Goal: Check status: Check status

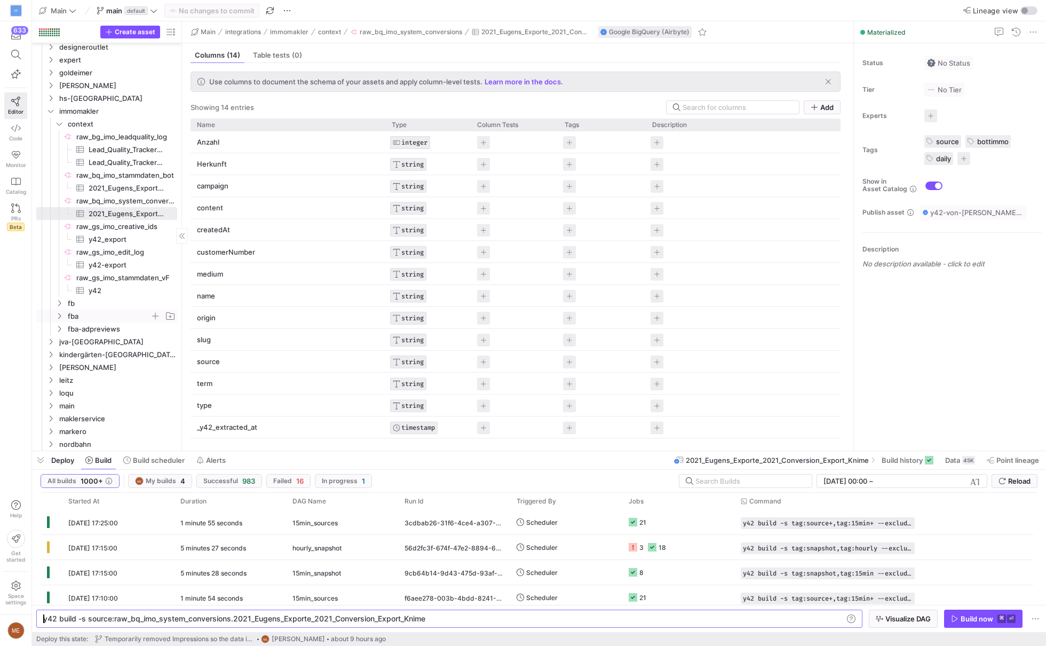
scroll to position [90, 0]
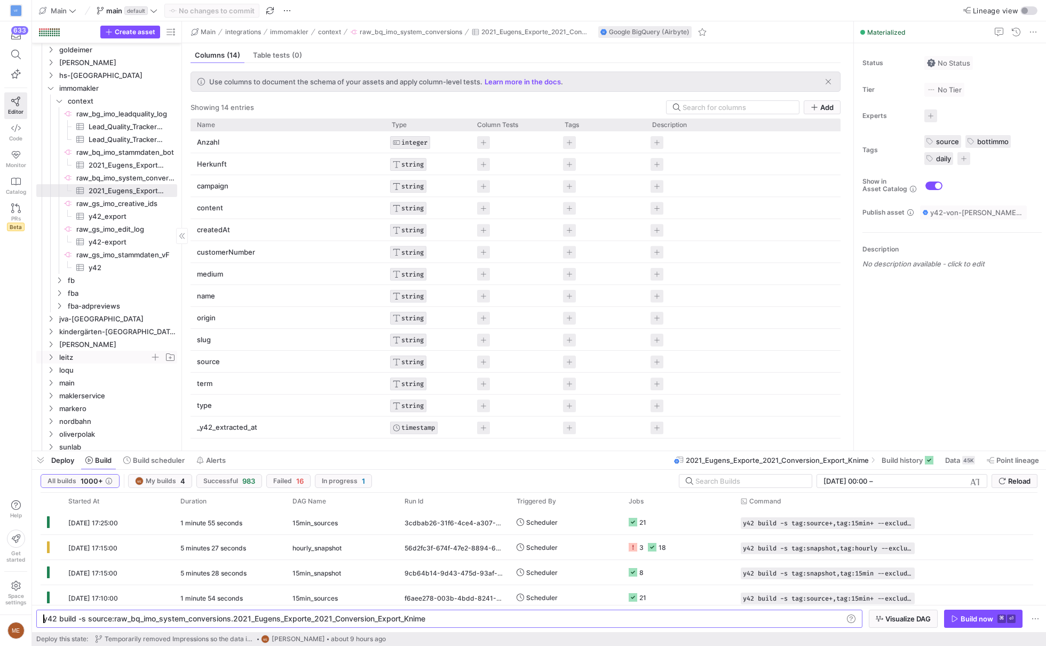
click at [129, 352] on span "leitz" at bounding box center [104, 357] width 91 height 12
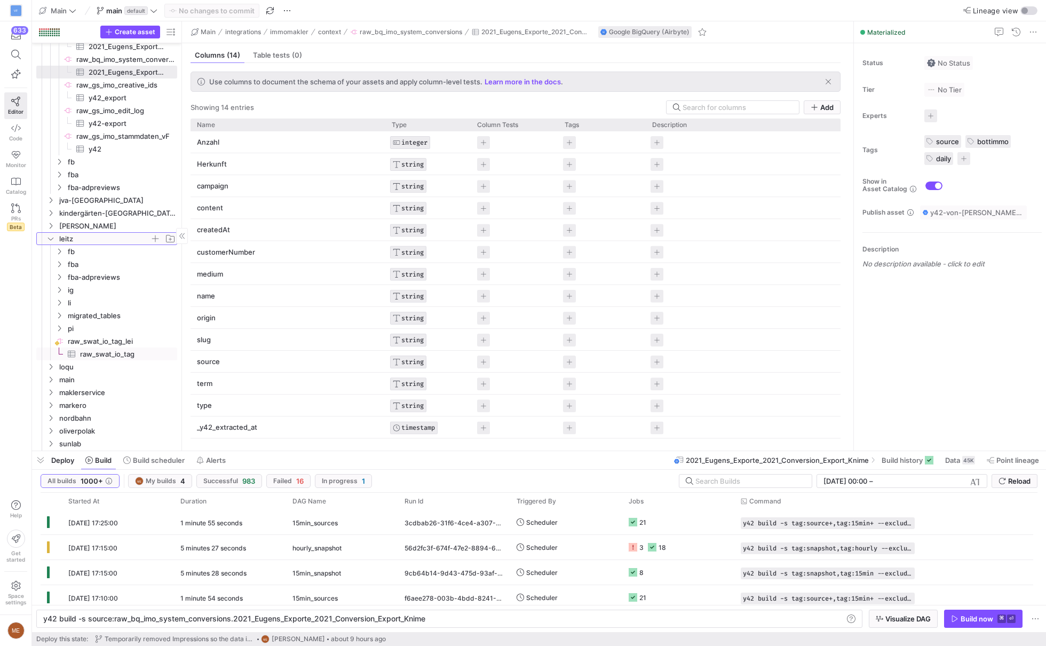
scroll to position [209, 0]
click at [126, 263] on span "fba" at bounding box center [109, 263] width 82 height 12
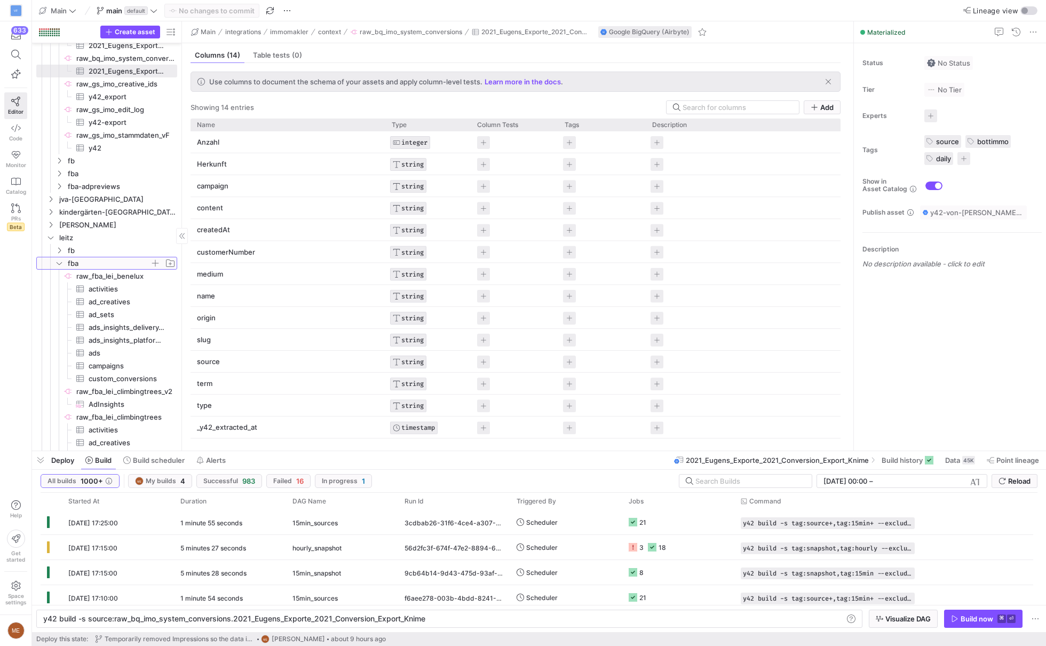
click at [126, 262] on span "fba" at bounding box center [109, 263] width 82 height 12
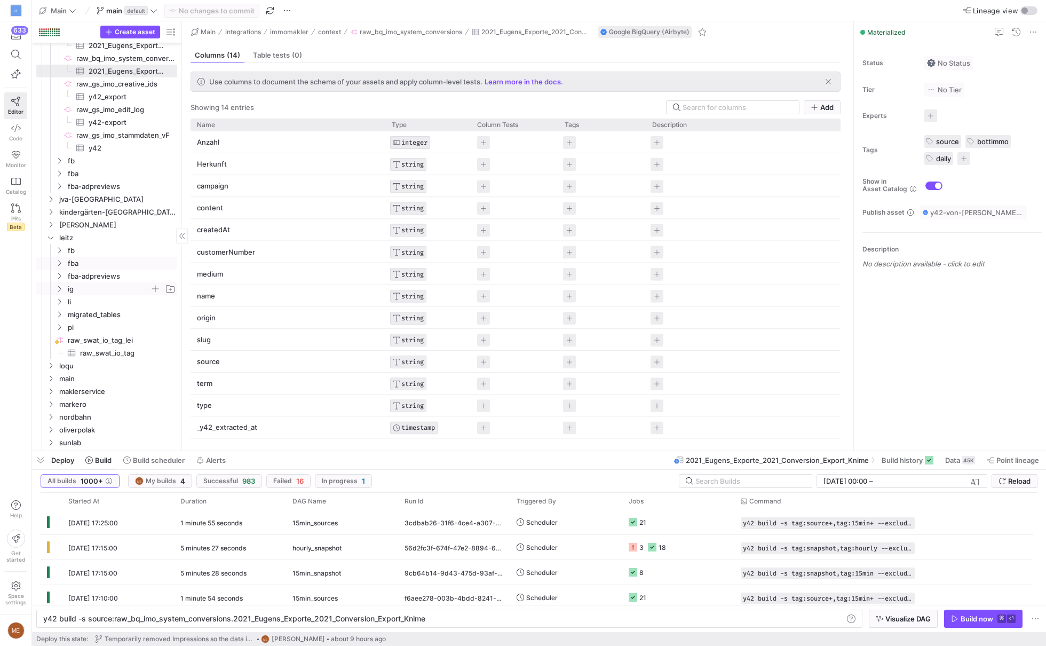
click at [115, 289] on span "ig" at bounding box center [109, 289] width 82 height 12
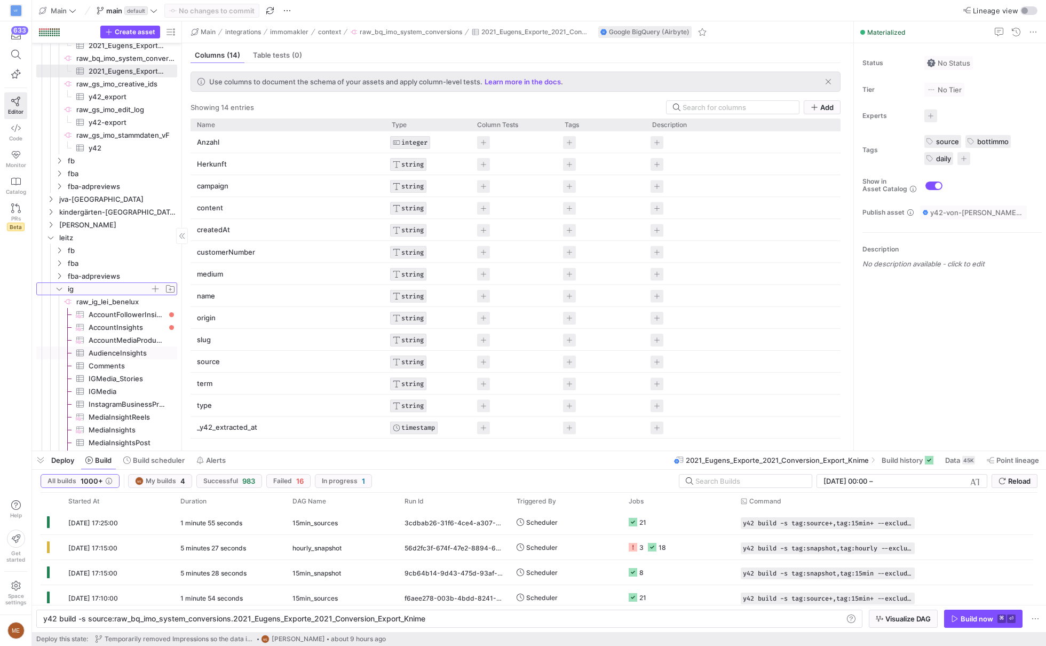
scroll to position [269, 0]
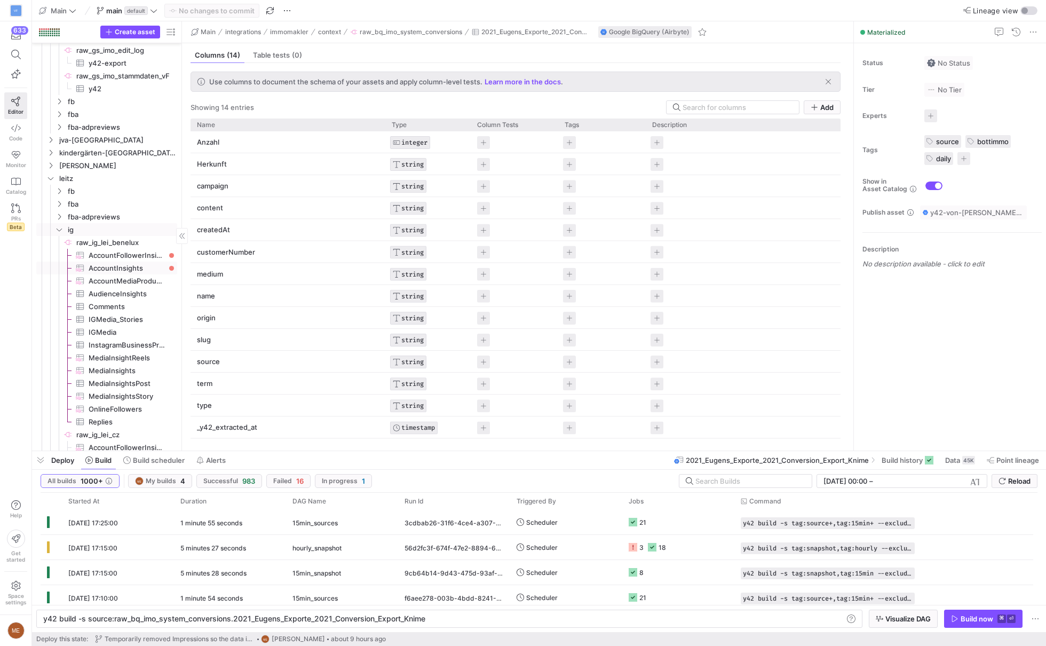
click at [123, 266] on span "AccountInsights​​​​​​​​​" at bounding box center [127, 268] width 76 height 12
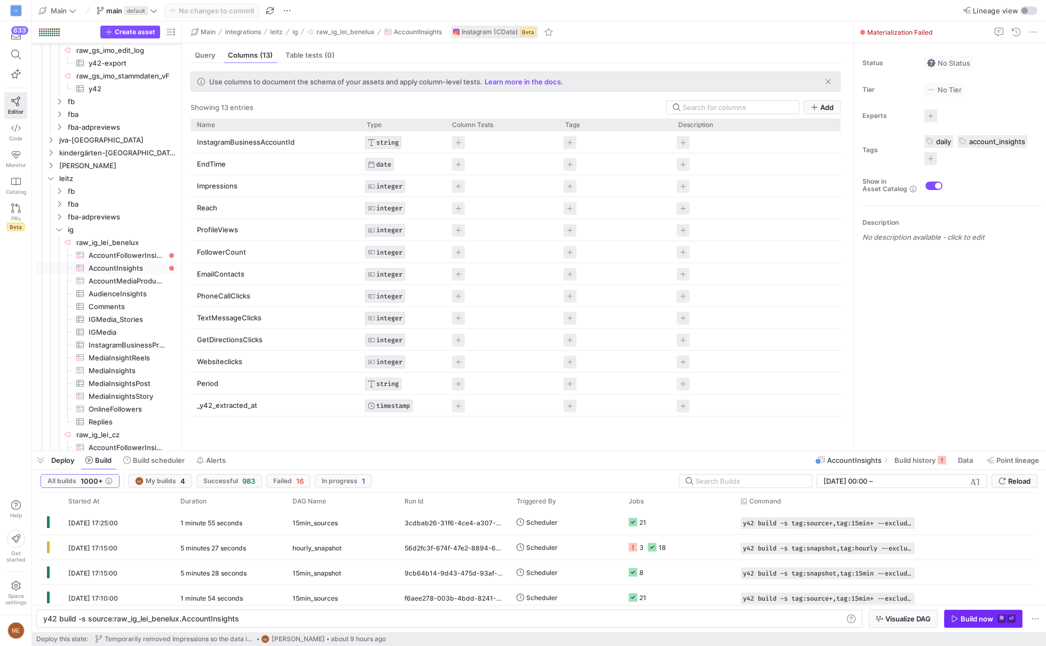
click at [954, 611] on span "button" at bounding box center [983, 618] width 77 height 17
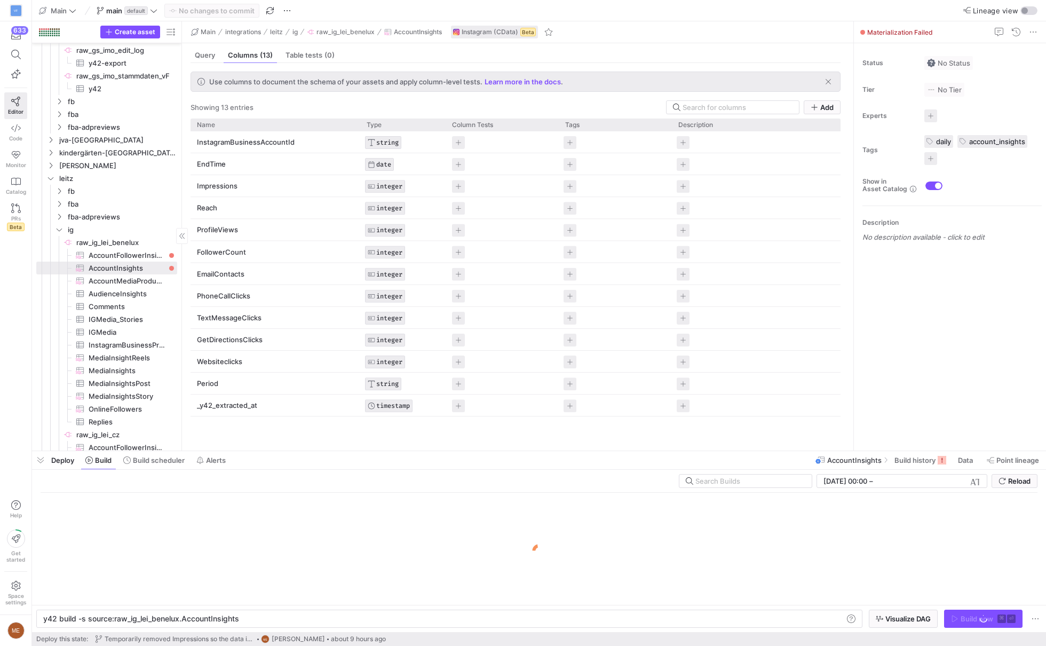
scroll to position [376, 0]
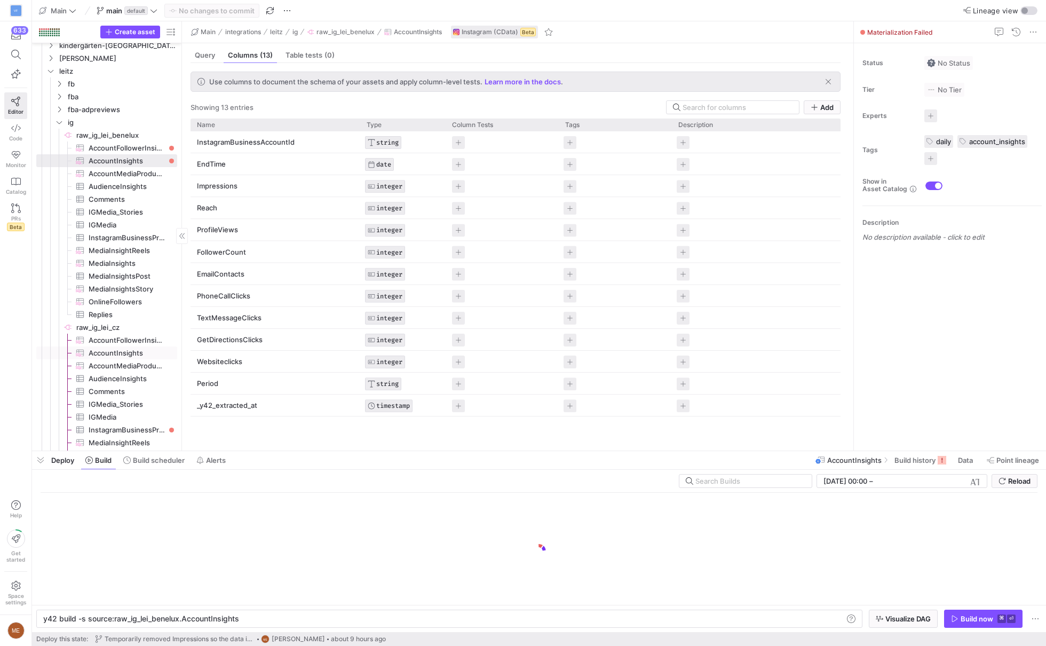
click at [123, 355] on span "AccountInsights​​​​​​​​​" at bounding box center [127, 353] width 76 height 12
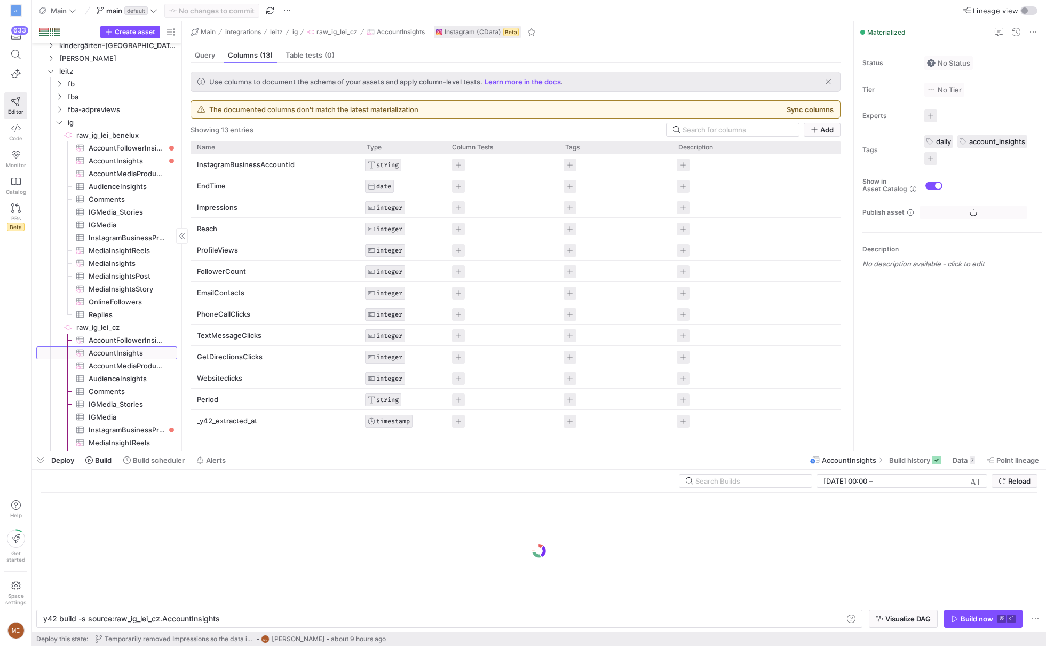
type textarea "y42 build -s source:raw_ig_lei_cz.AccountInsights"
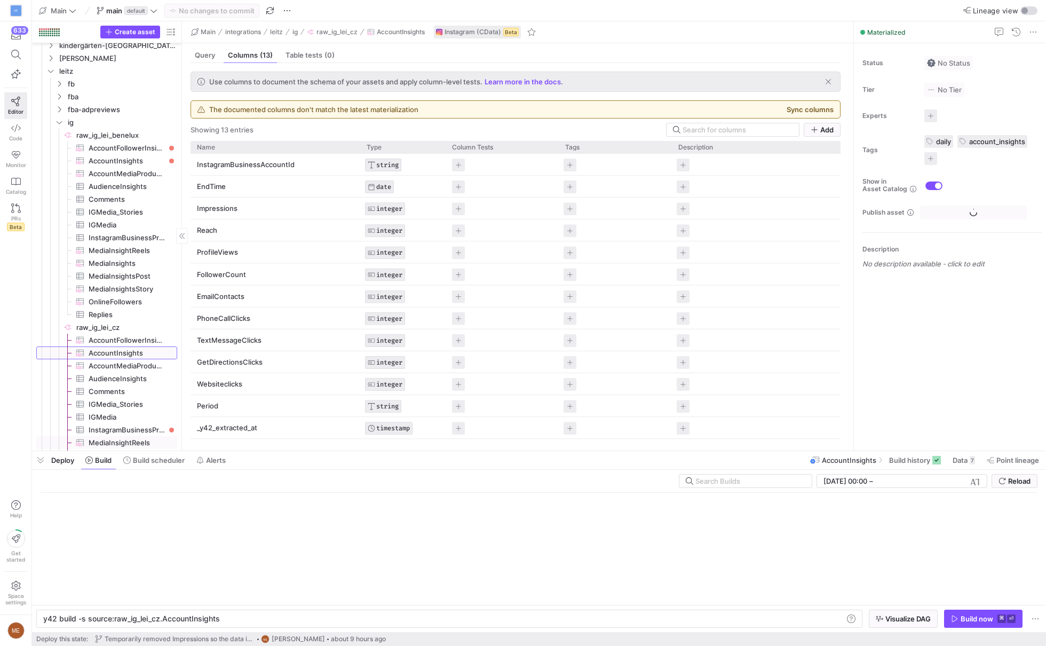
scroll to position [479, 0]
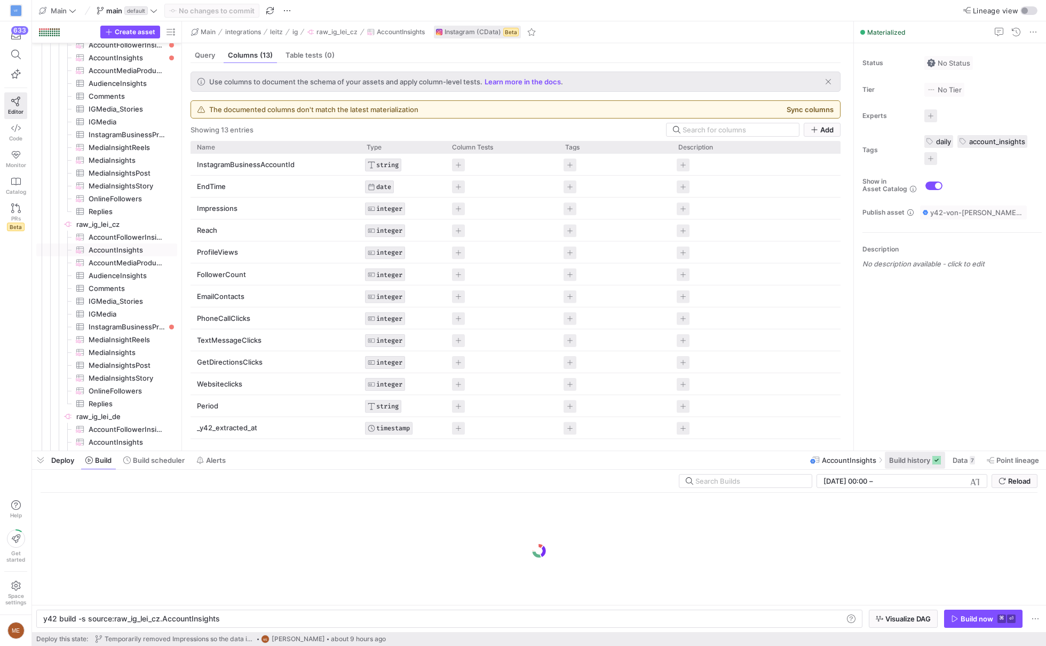
click at [931, 457] on span "Build history" at bounding box center [915, 460] width 52 height 9
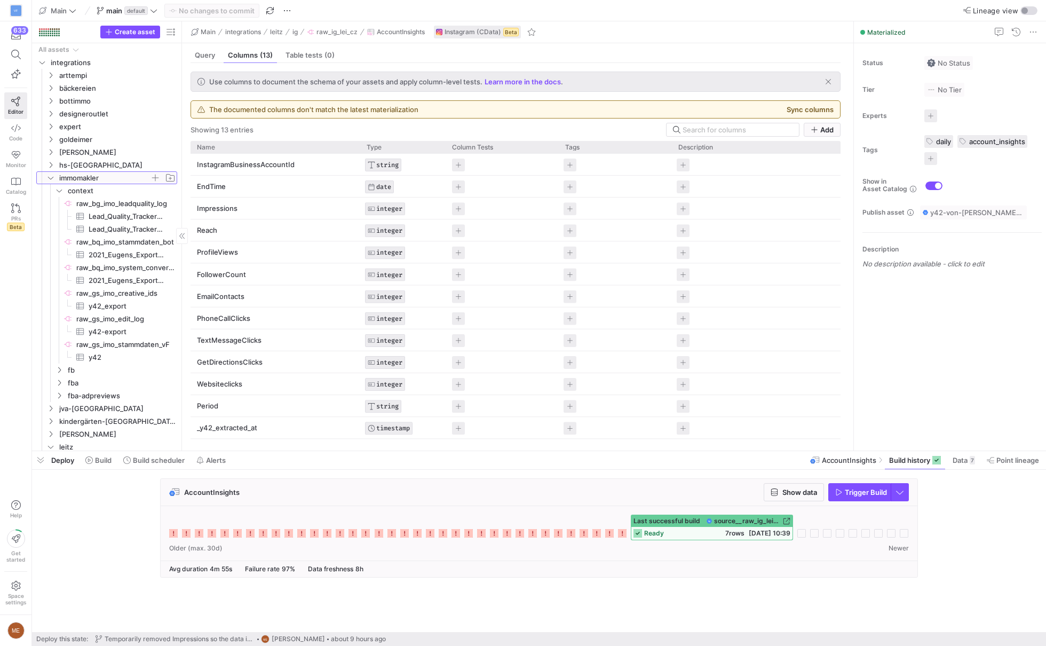
click at [49, 177] on icon "Press SPACE to select this row." at bounding box center [50, 178] width 7 height 6
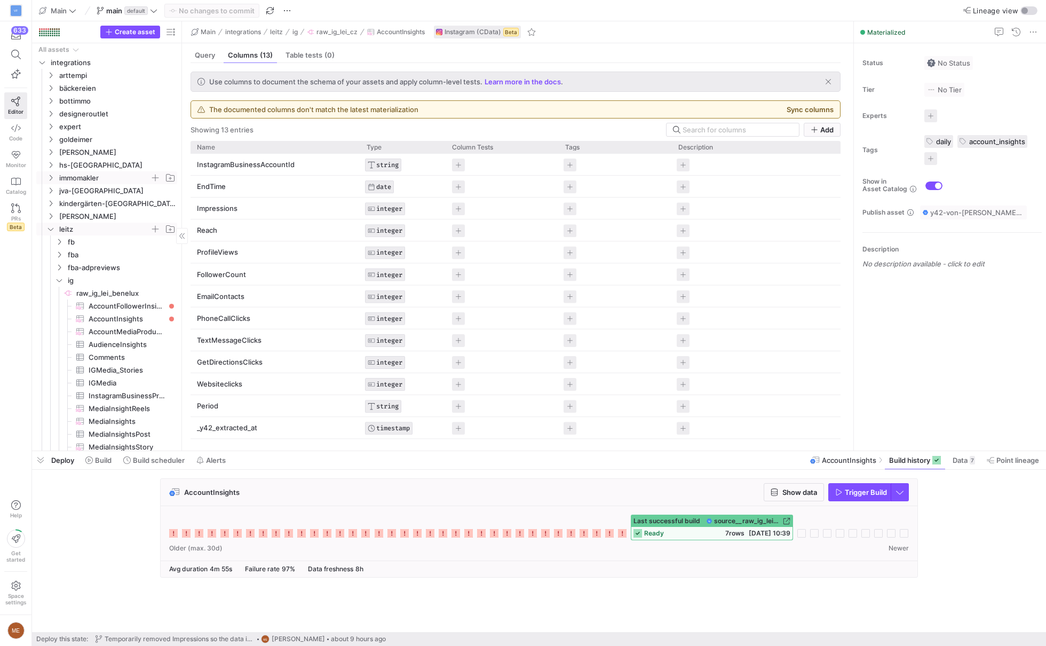
click at [49, 227] on icon "Press SPACE to select this row." at bounding box center [50, 229] width 7 height 6
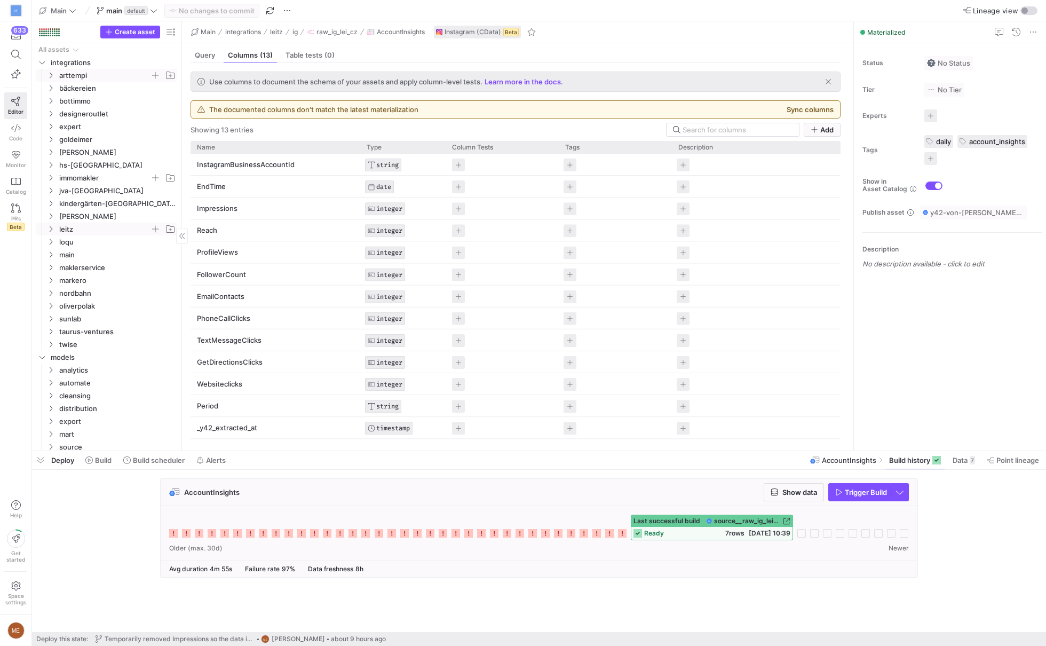
click at [54, 75] on y42-icon "Press SPACE to select this row." at bounding box center [50, 75] width 9 height 9
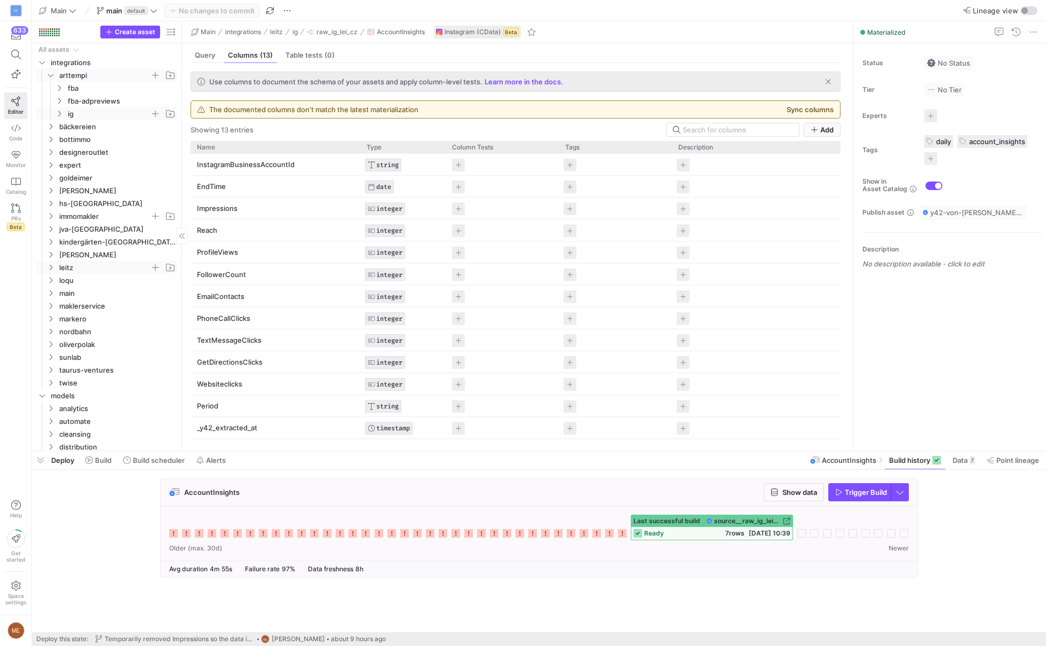
click at [59, 113] on icon "Press SPACE to select this row." at bounding box center [59, 114] width 7 height 6
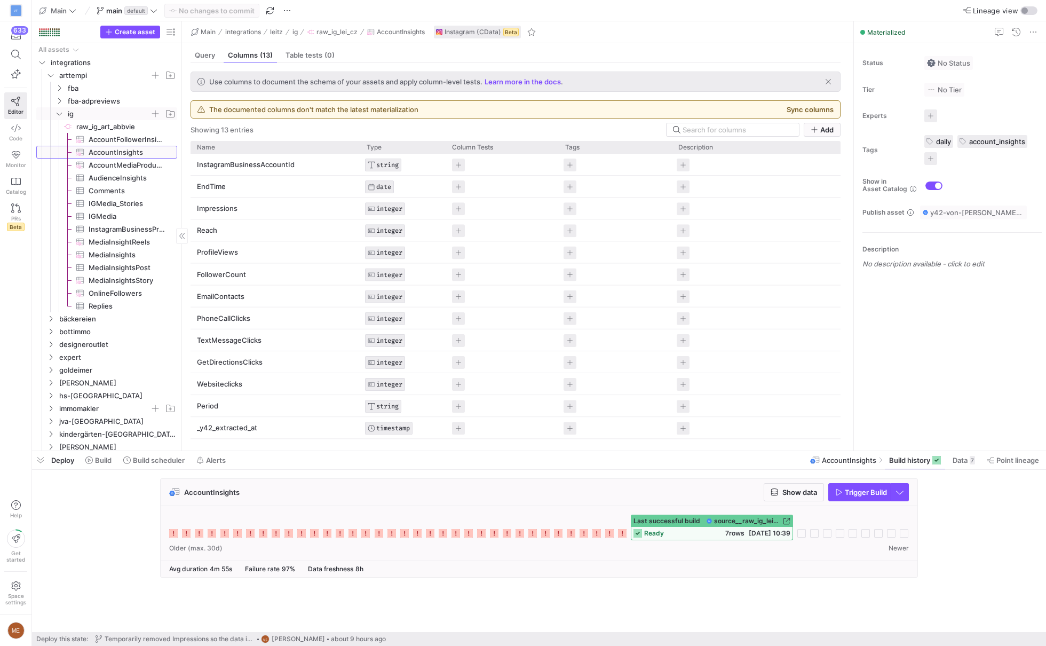
click at [113, 148] on span "AccountInsights​​​​​​​​​" at bounding box center [127, 152] width 76 height 12
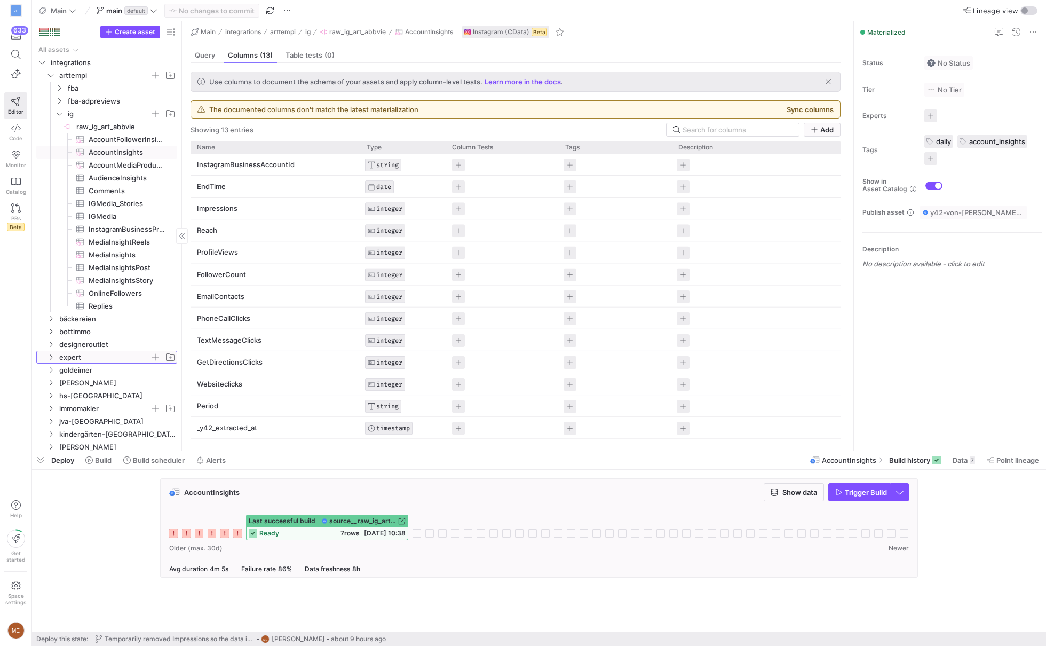
click at [50, 357] on icon "Press SPACE to select this row." at bounding box center [50, 357] width 7 height 6
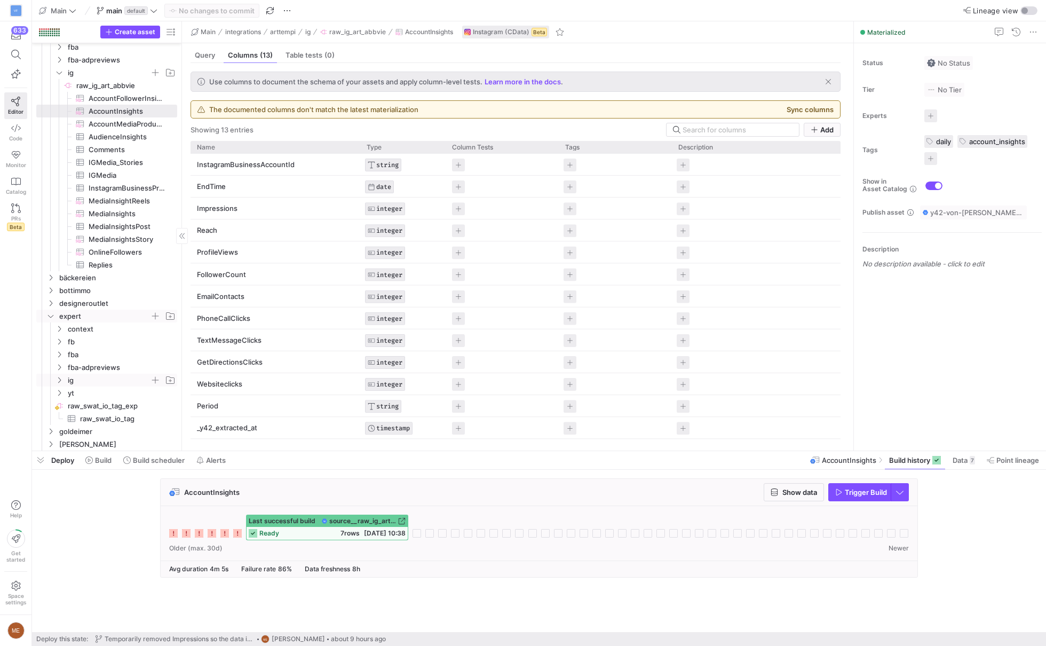
click at [75, 377] on span "ig" at bounding box center [109, 380] width 82 height 12
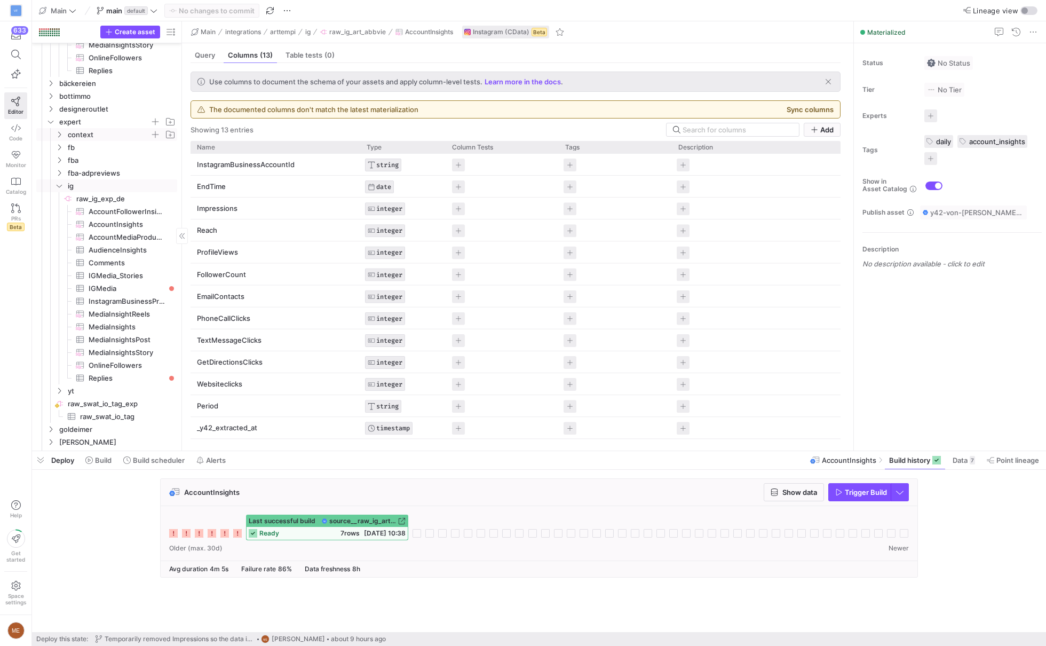
click at [92, 135] on span "context" at bounding box center [109, 135] width 82 height 12
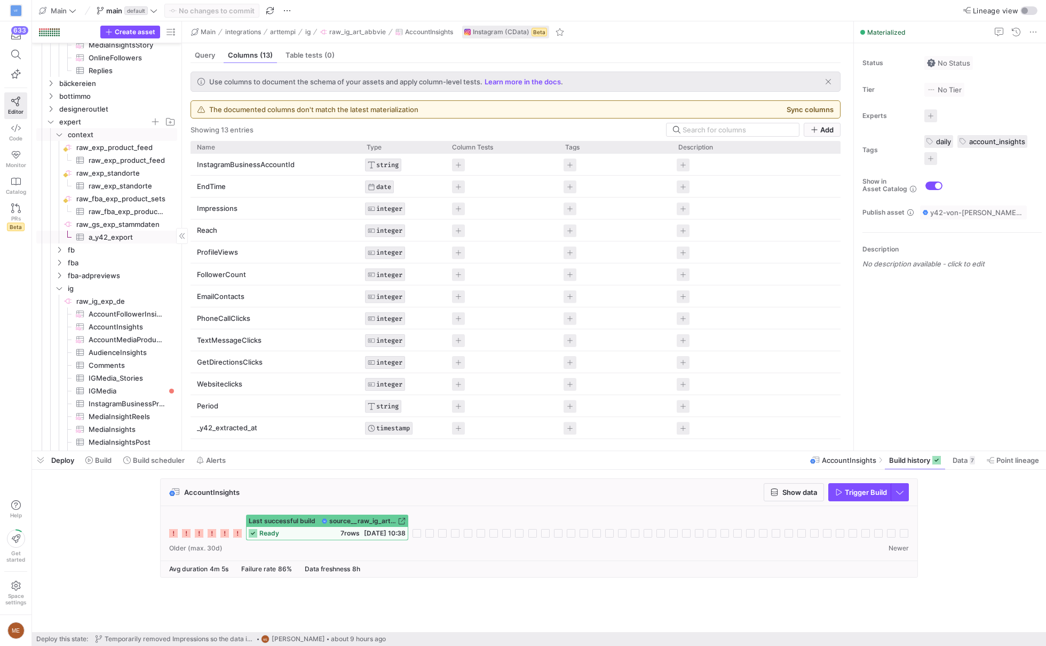
click at [135, 238] on span "a_y42_export​​​​​​​​​" at bounding box center [127, 237] width 76 height 12
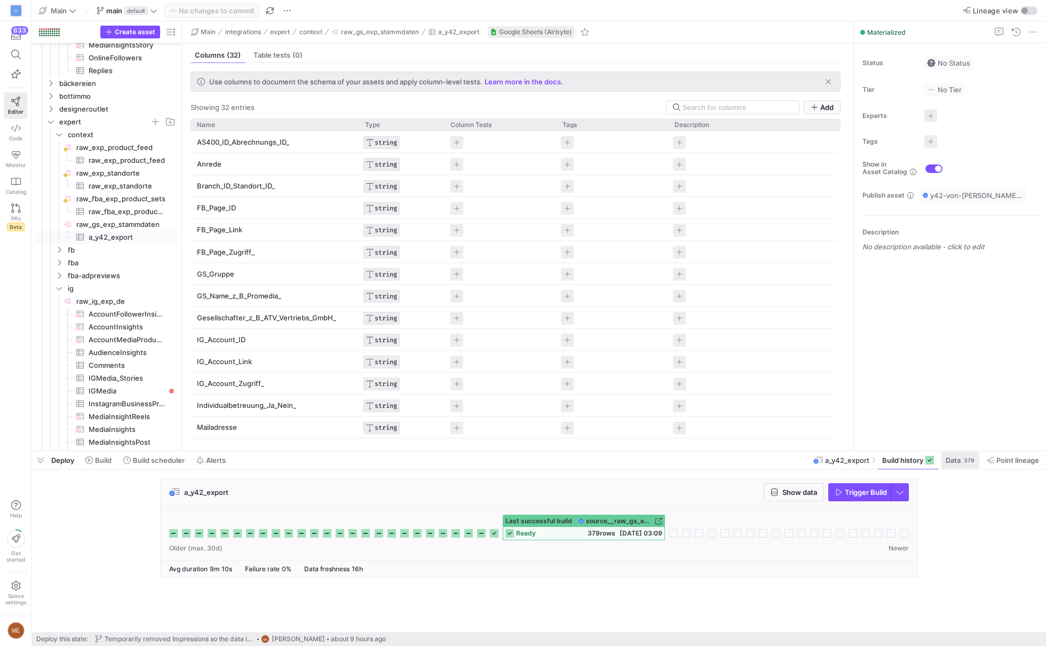
click at [954, 463] on span "Data" at bounding box center [953, 460] width 15 height 9
